Goal: Task Accomplishment & Management: Manage account settings

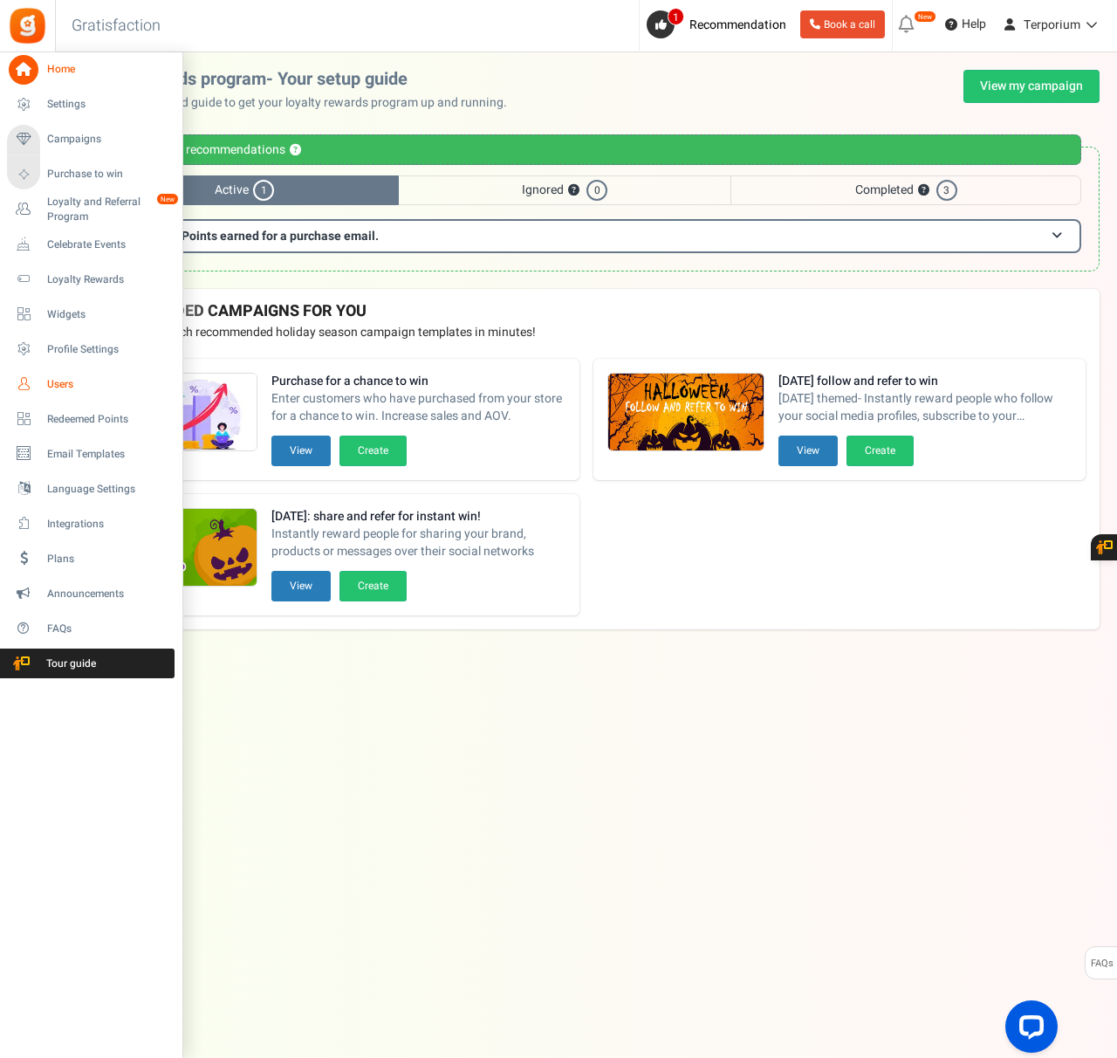
click at [61, 381] on span "Users" at bounding box center [108, 384] width 122 height 15
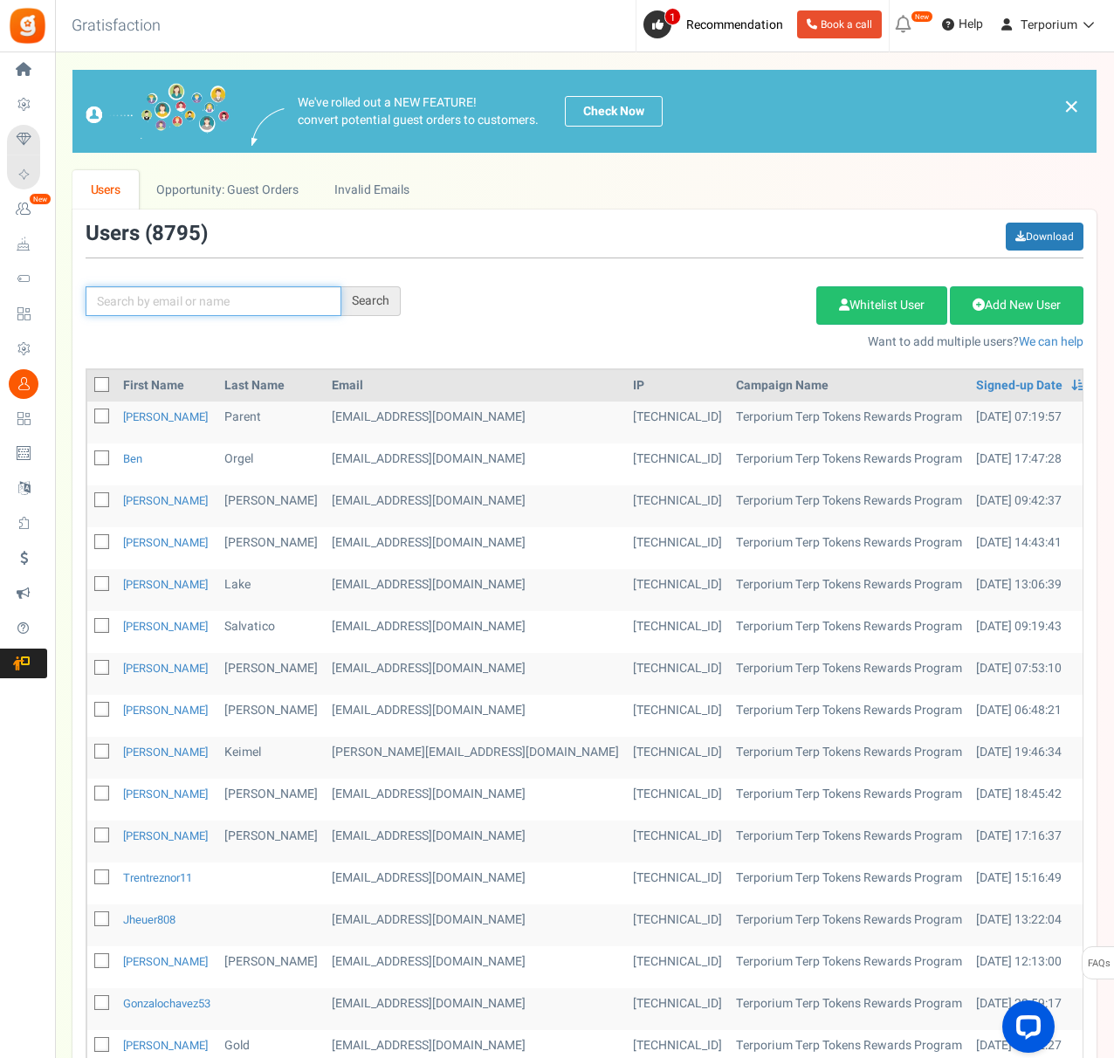
click at [152, 312] on input "text" at bounding box center [214, 301] width 256 height 30
type input "[PERSON_NAME]"
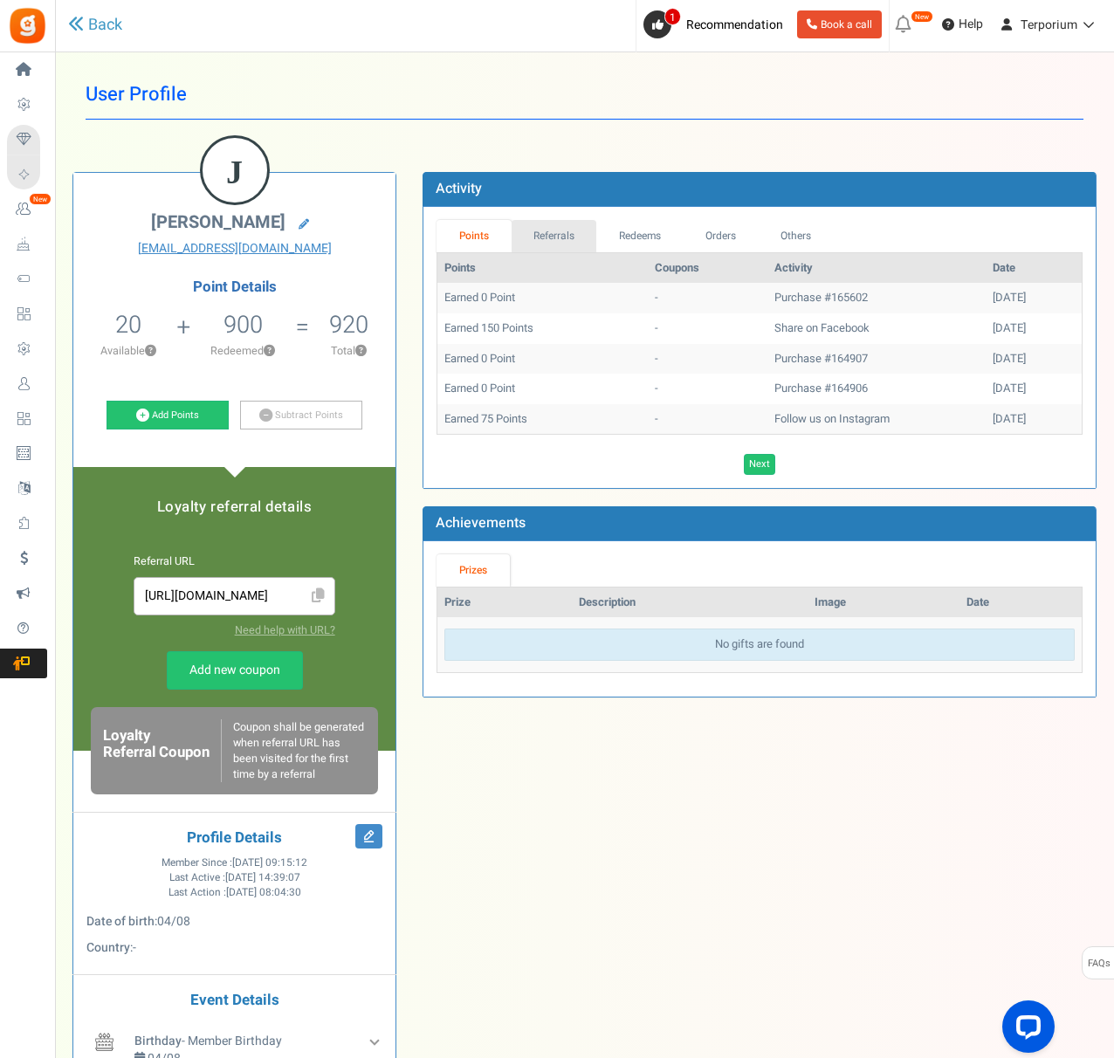
click at [561, 247] on link "Referrals" at bounding box center [554, 236] width 86 height 32
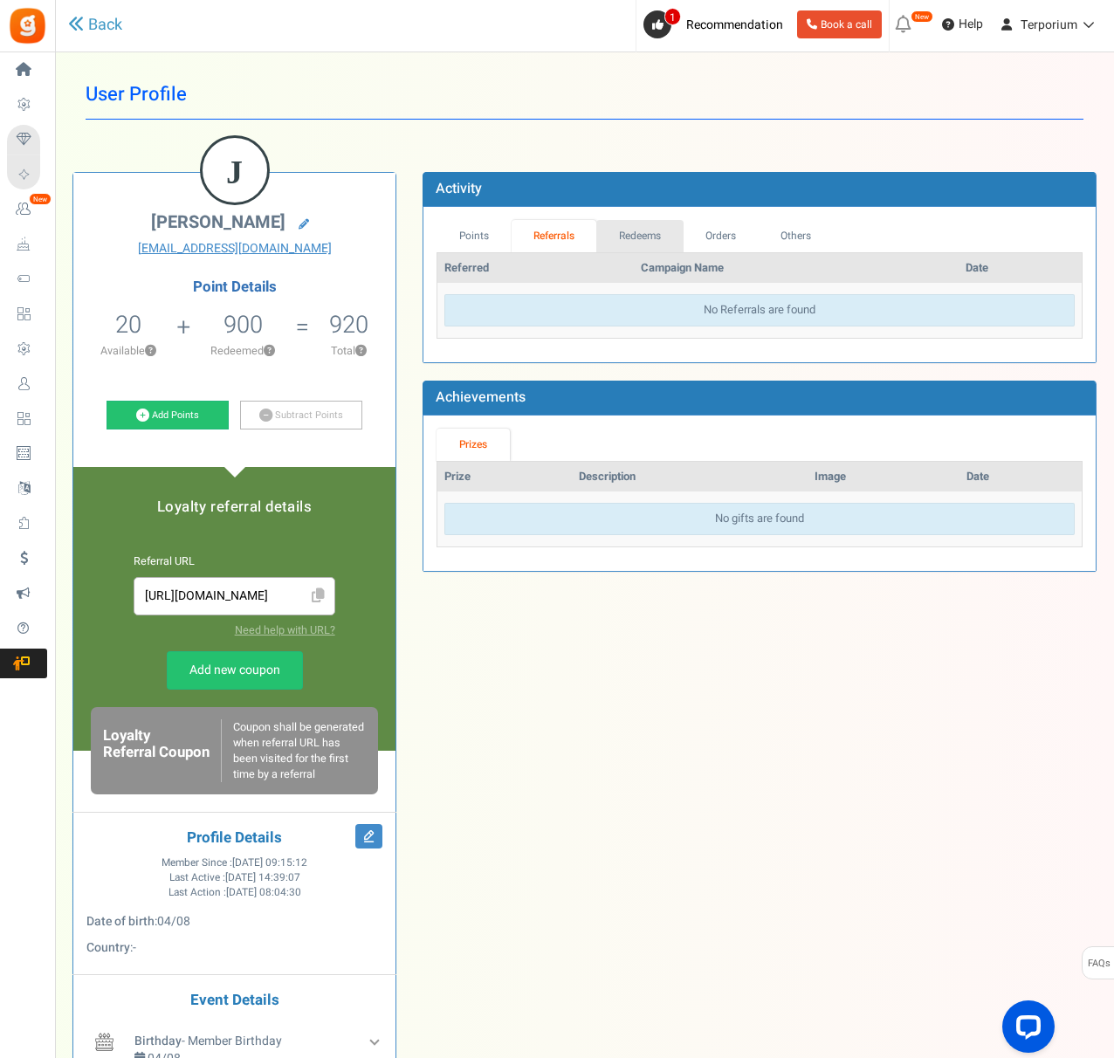
click at [639, 236] on link "Redeems" at bounding box center [639, 236] width 87 height 32
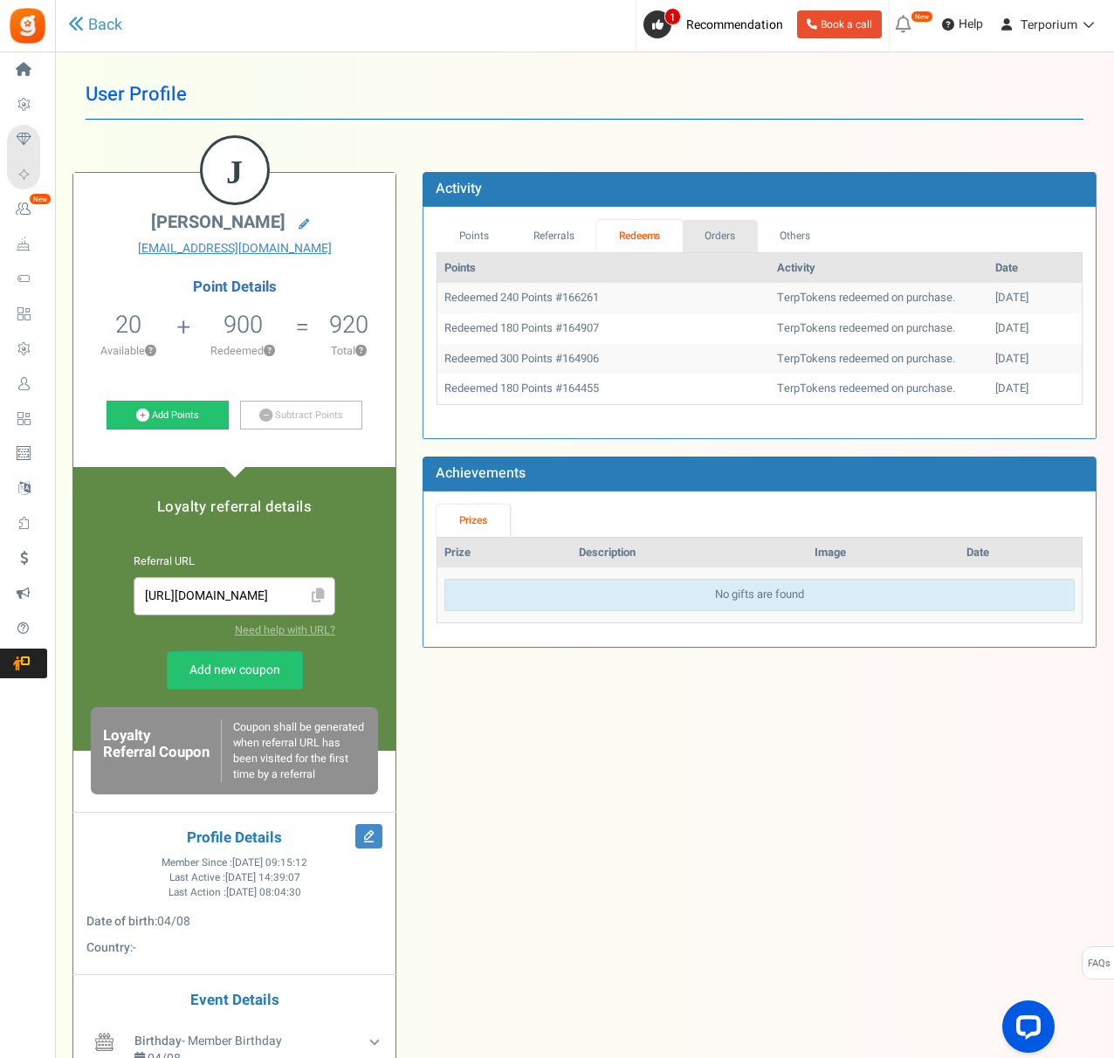
click at [747, 244] on link "Orders" at bounding box center [720, 236] width 75 height 32
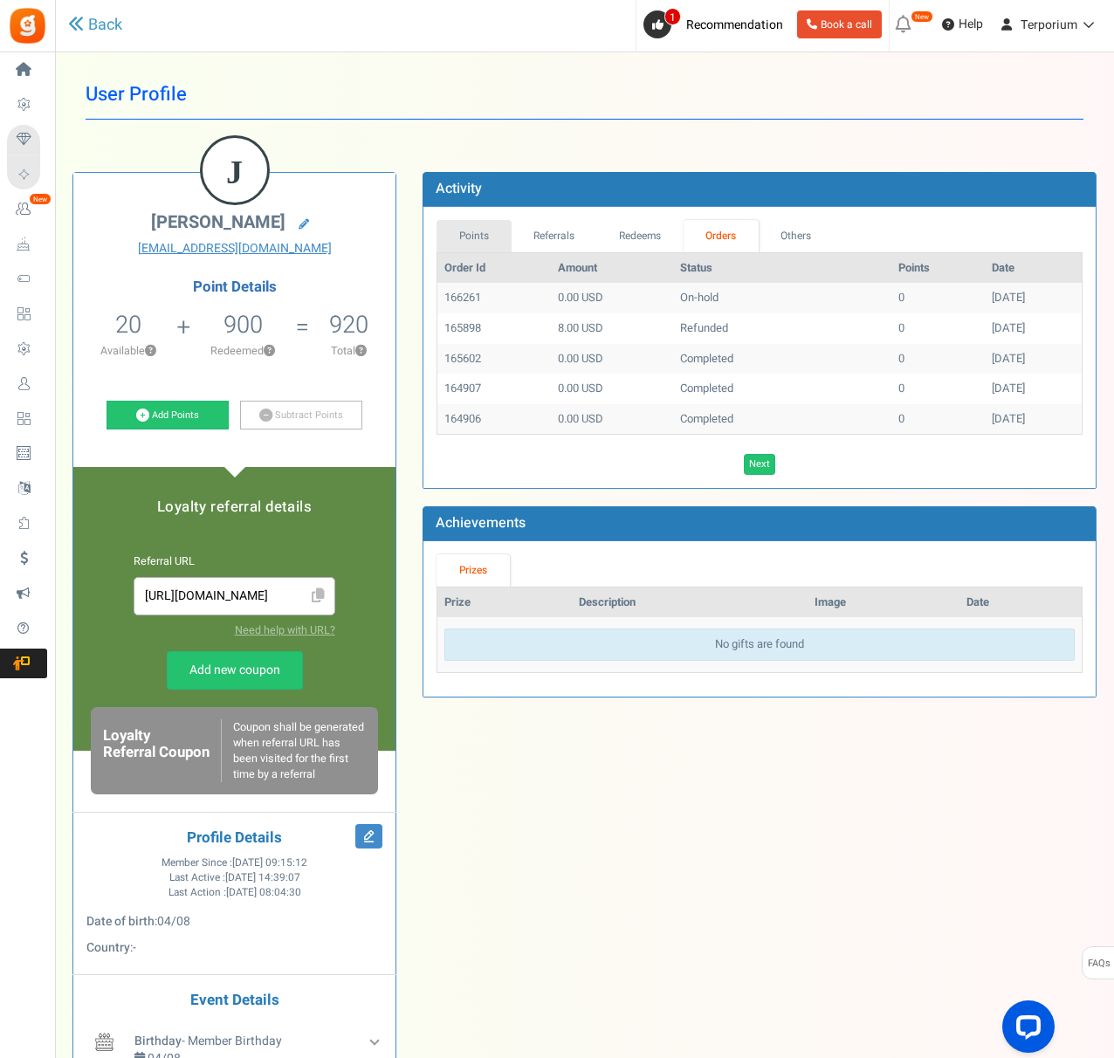
click at [495, 226] on link "Points" at bounding box center [473, 236] width 75 height 32
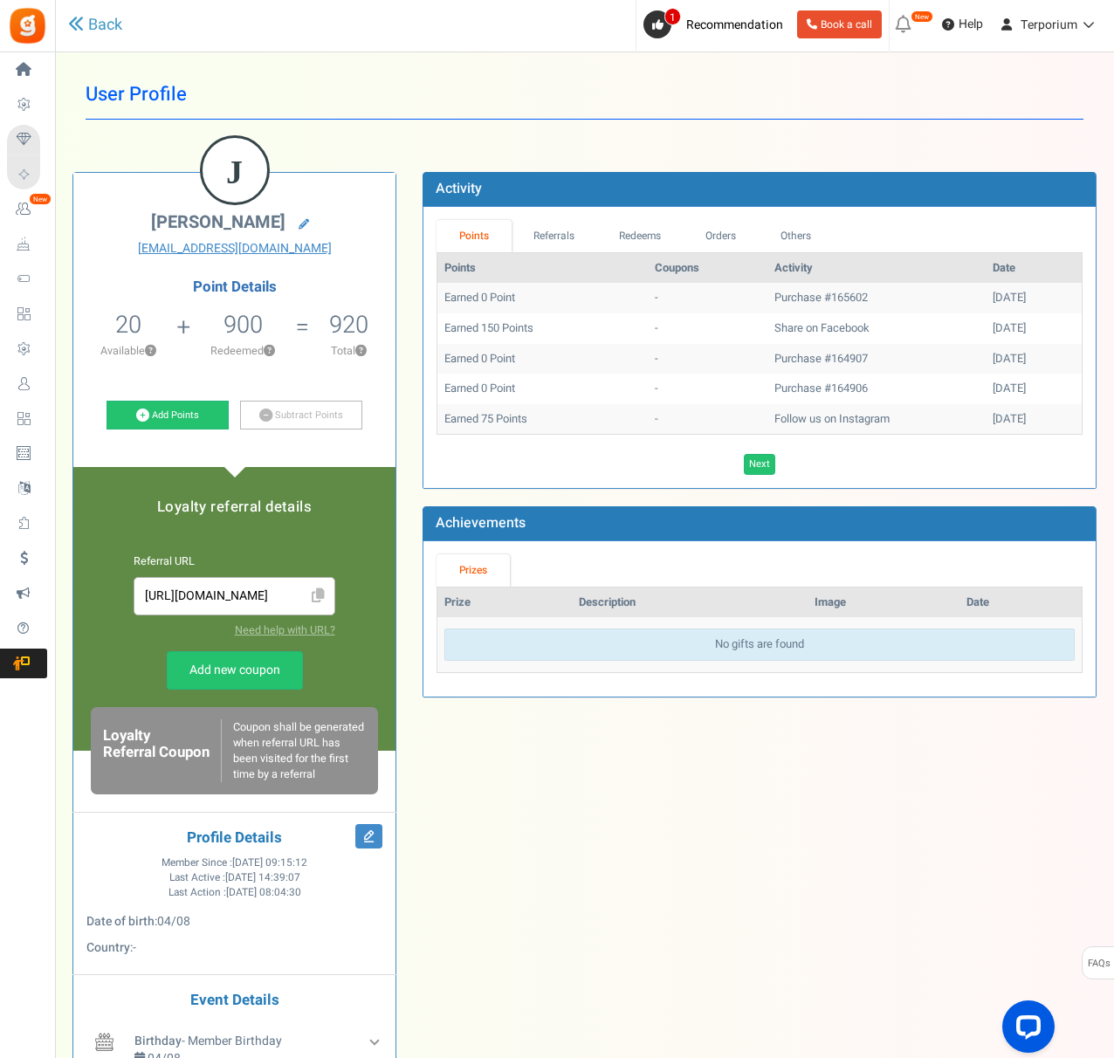
click at [550, 421] on td "Earned 75 Points" at bounding box center [542, 419] width 210 height 31
click at [806, 233] on link "Others" at bounding box center [795, 236] width 75 height 32
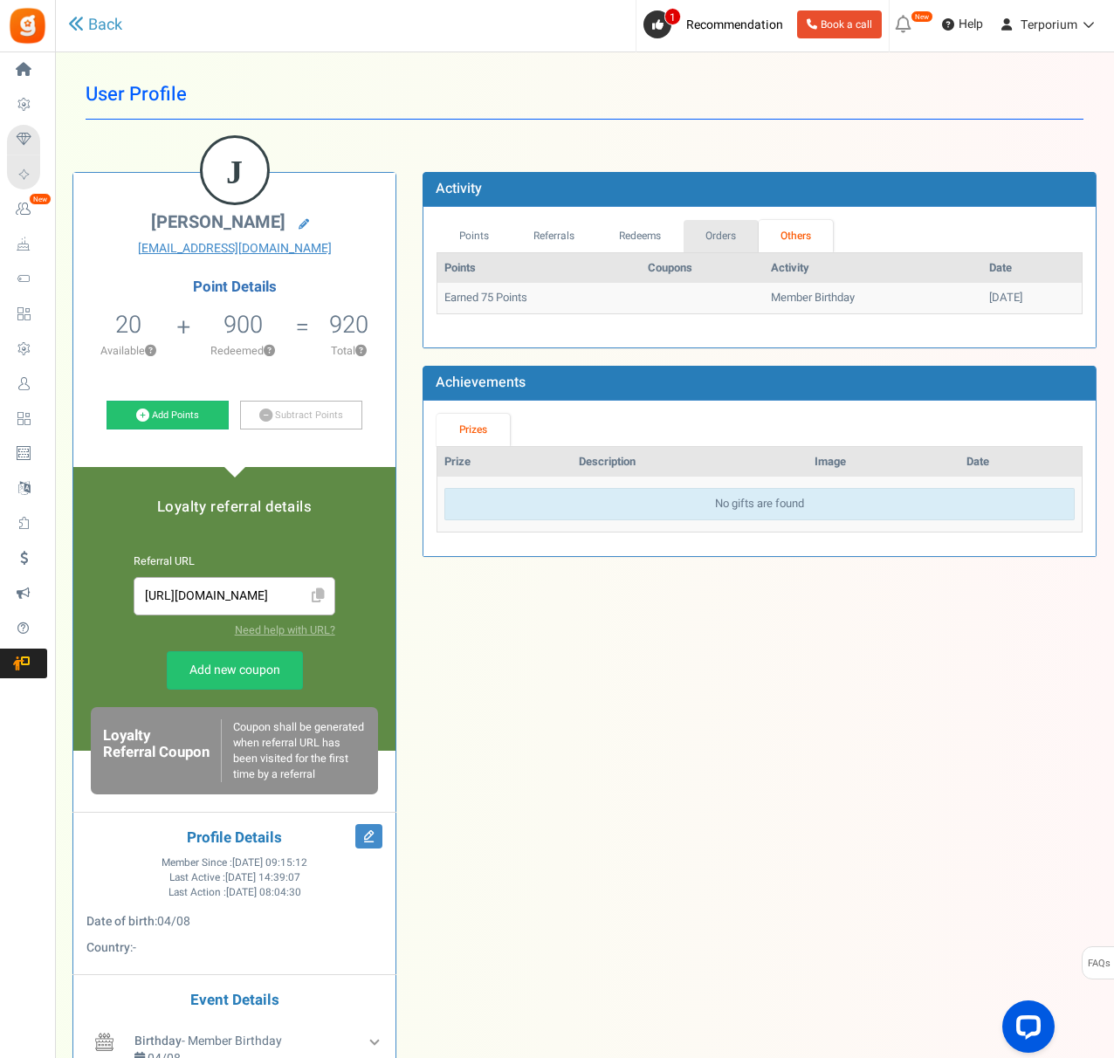
click at [742, 225] on link "Orders" at bounding box center [720, 236] width 75 height 32
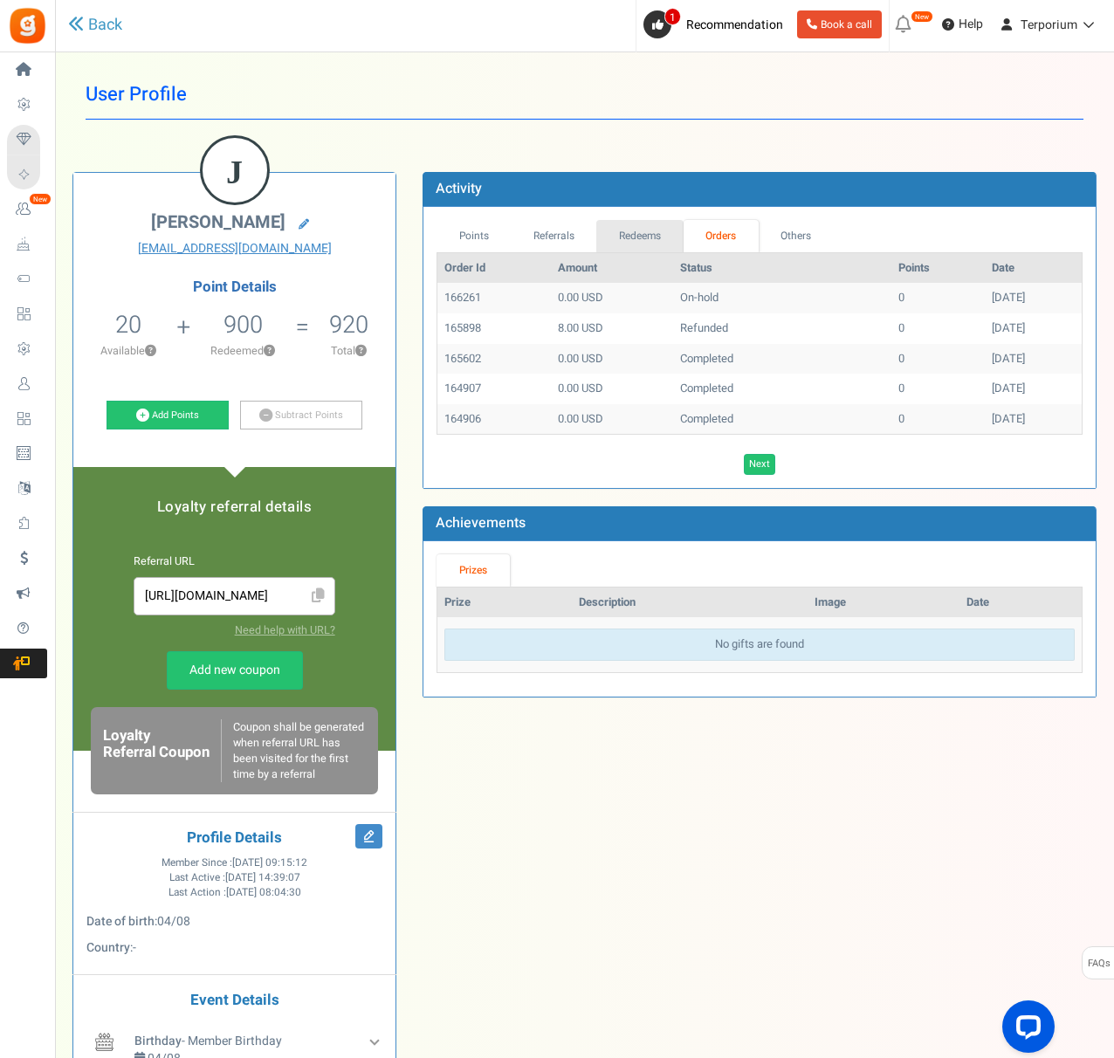
click at [648, 237] on link "Redeems" at bounding box center [639, 236] width 87 height 32
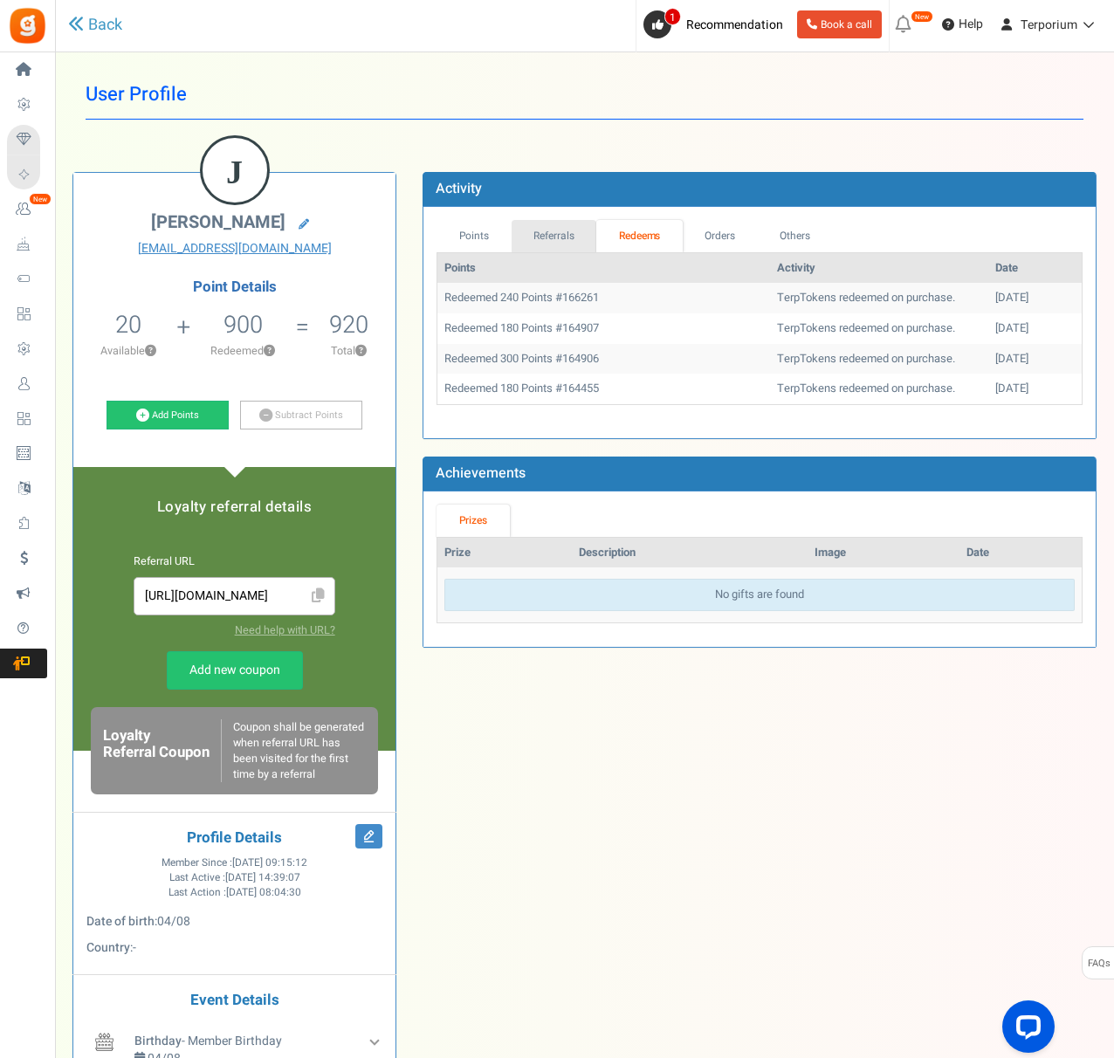
click at [572, 236] on link "Referrals" at bounding box center [554, 236] width 86 height 32
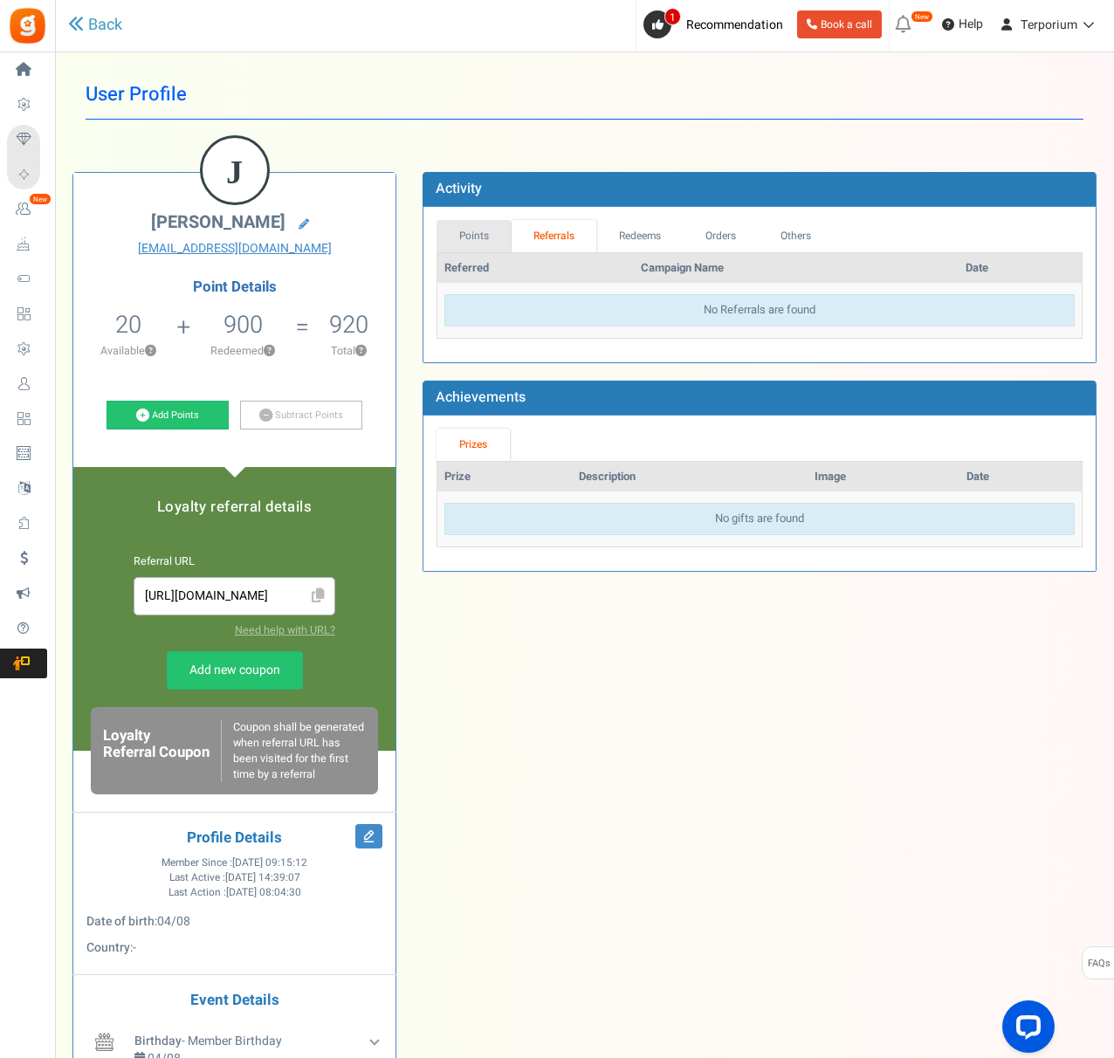
click at [491, 230] on link "Points" at bounding box center [473, 236] width 75 height 32
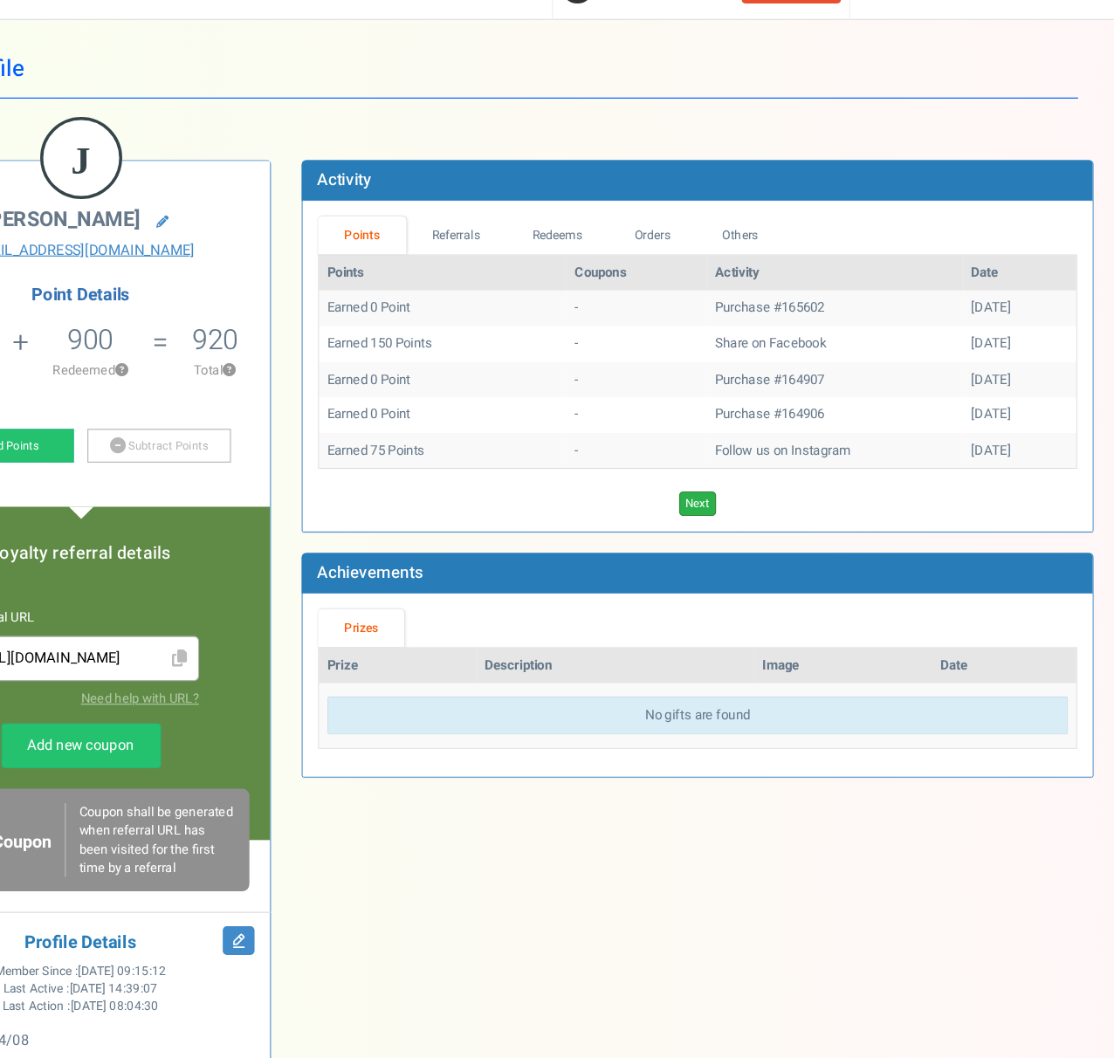
click at [759, 463] on link "Next" at bounding box center [759, 464] width 31 height 21
click at [785, 459] on link "Next" at bounding box center [784, 464] width 31 height 21
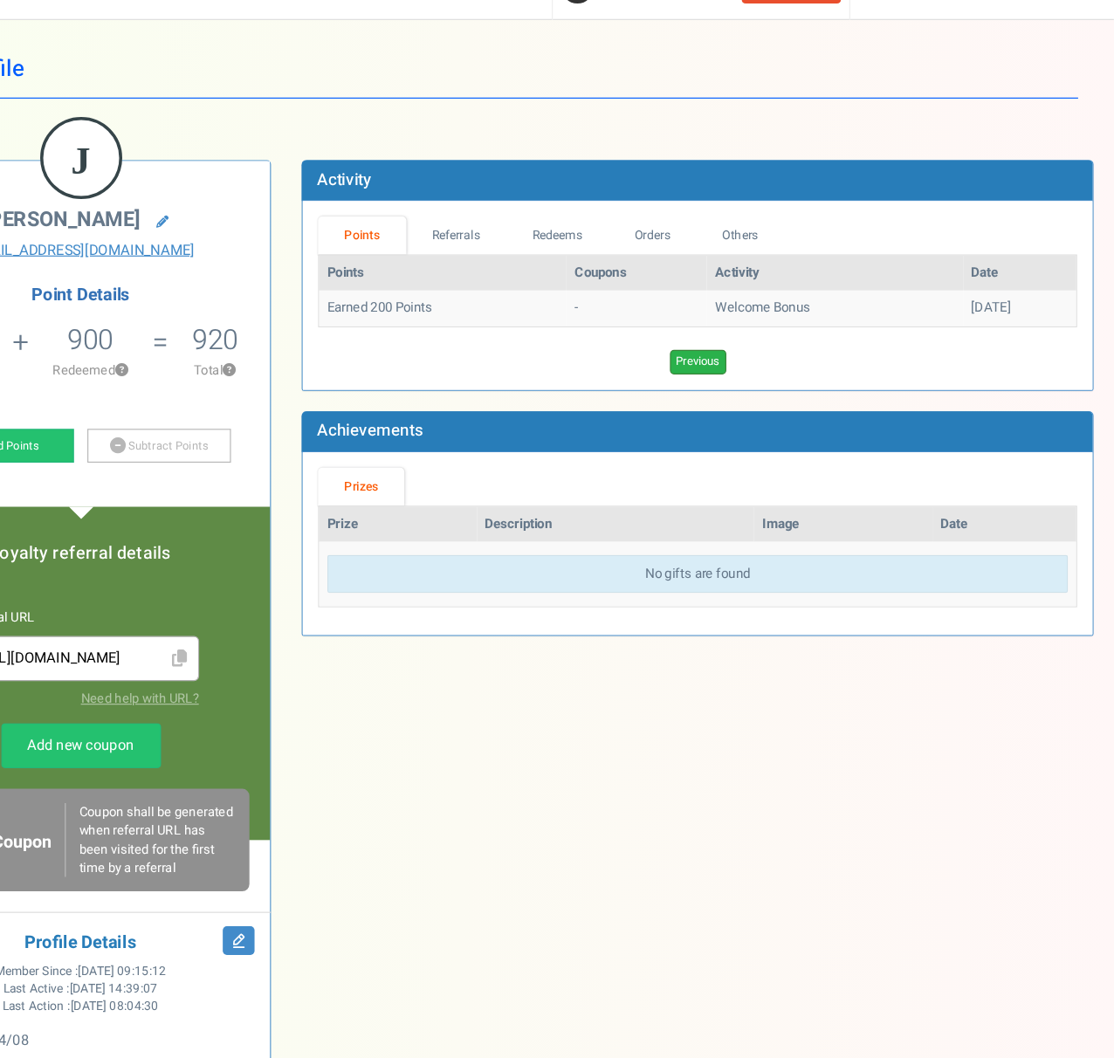
click at [757, 346] on link "Previous" at bounding box center [760, 343] width 48 height 21
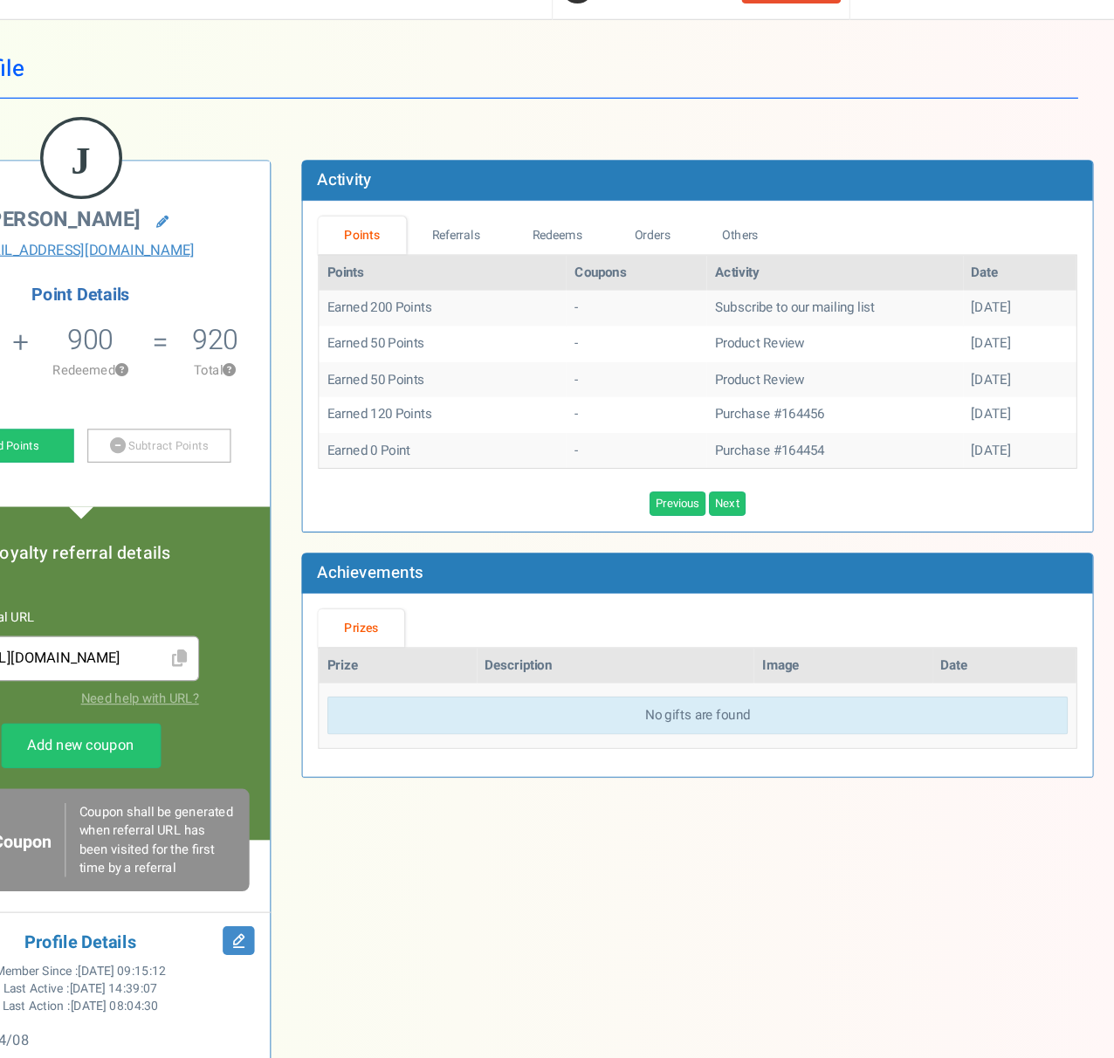
click at [823, 328] on td "Product Review" at bounding box center [876, 328] width 218 height 31
click at [755, 468] on link "Previous" at bounding box center [742, 464] width 48 height 21
click at [762, 465] on link "Next" at bounding box center [759, 464] width 31 height 21
click at [780, 463] on link "Next" at bounding box center [784, 464] width 31 height 21
